Goal: Navigation & Orientation: Find specific page/section

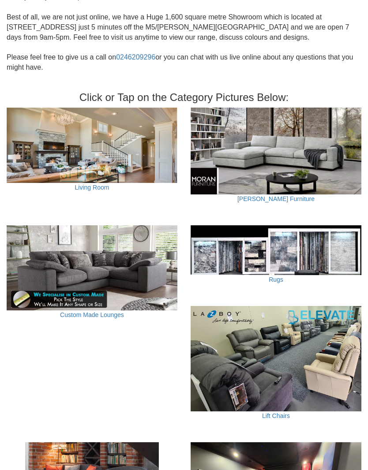
scroll to position [255, 0]
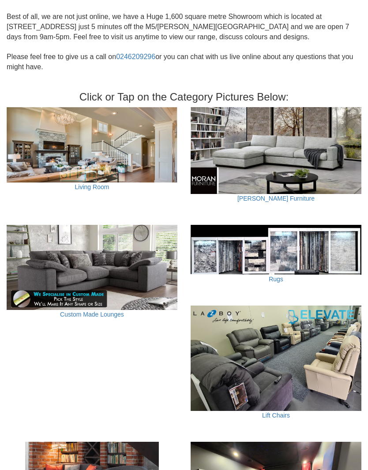
click at [38, 146] on img at bounding box center [92, 144] width 171 height 75
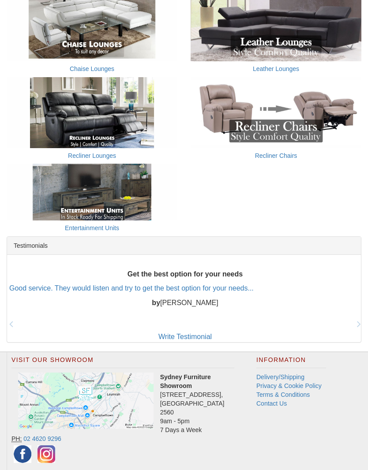
scroll to position [350, 0]
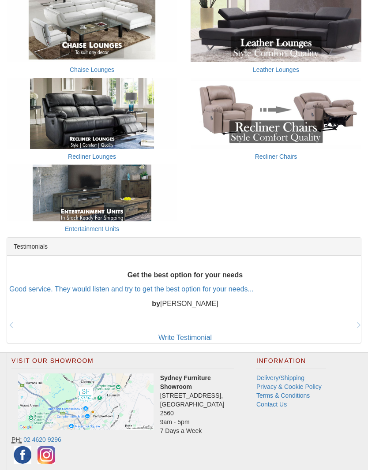
click at [84, 225] on link "Entertainment Units" at bounding box center [92, 228] width 54 height 7
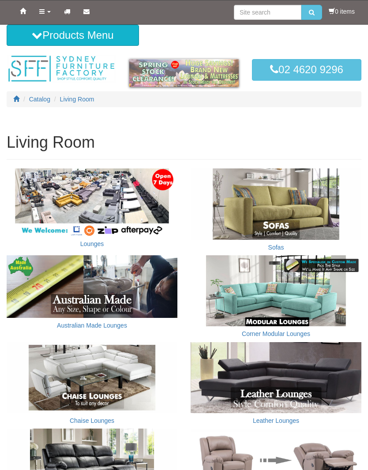
scroll to position [382, 0]
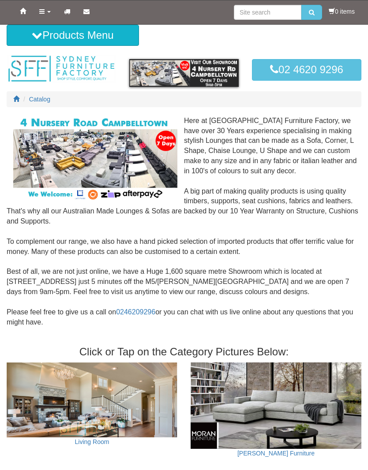
scroll to position [286, 0]
